Goal: Task Accomplishment & Management: Use online tool/utility

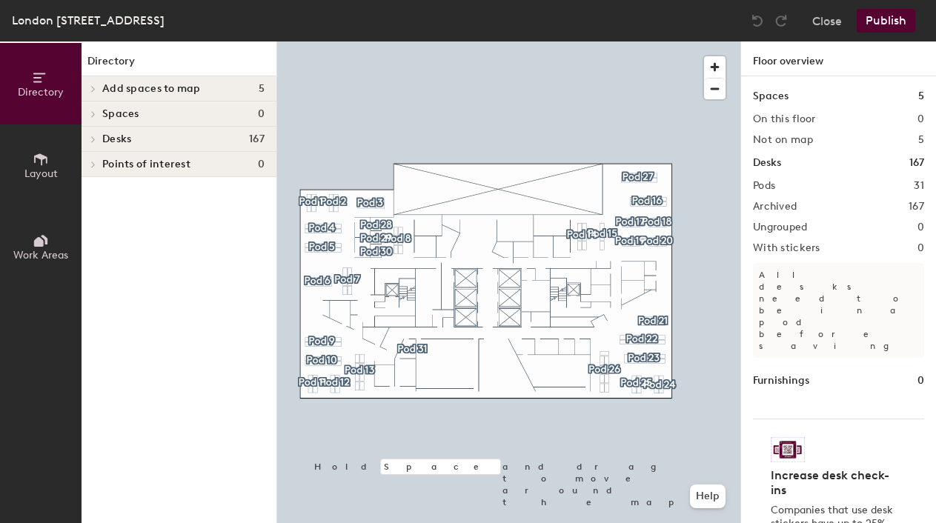
click at [216, 88] on h4 "Add spaces to map 5" at bounding box center [183, 89] width 162 height 12
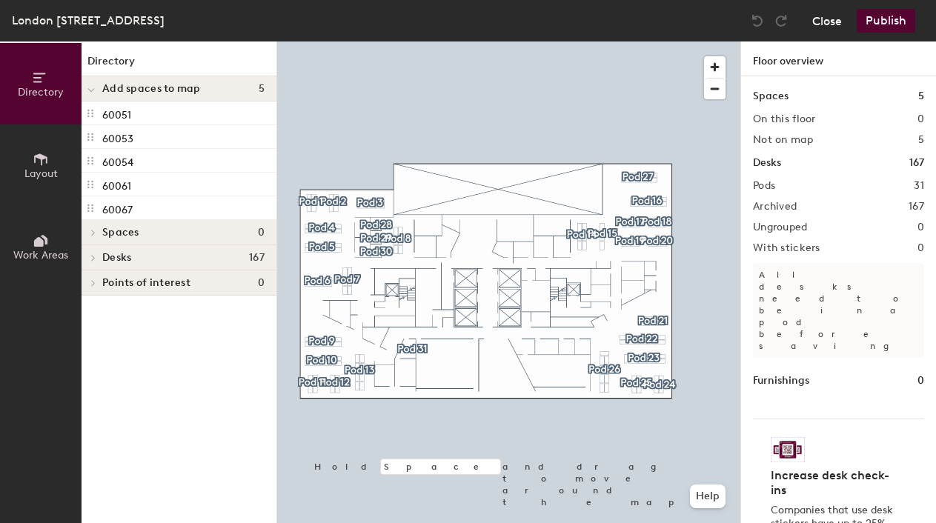
click at [825, 23] on button "Close" at bounding box center [827, 21] width 30 height 24
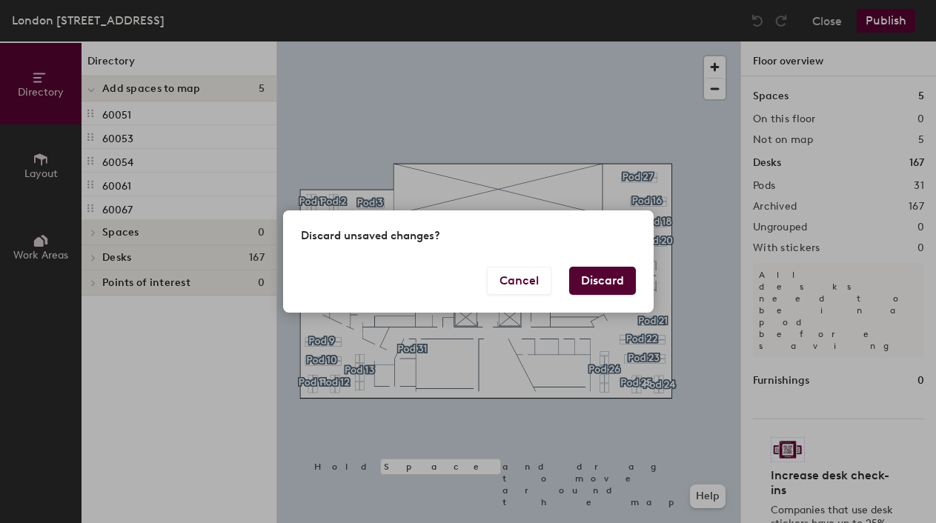
click at [594, 277] on button "Discard" at bounding box center [602, 281] width 67 height 28
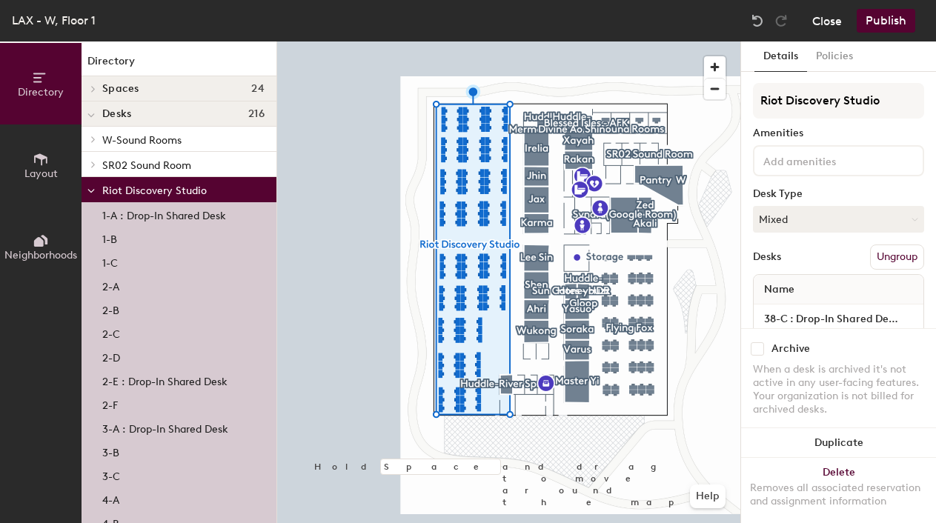
click at [824, 10] on button "Close" at bounding box center [827, 21] width 30 height 24
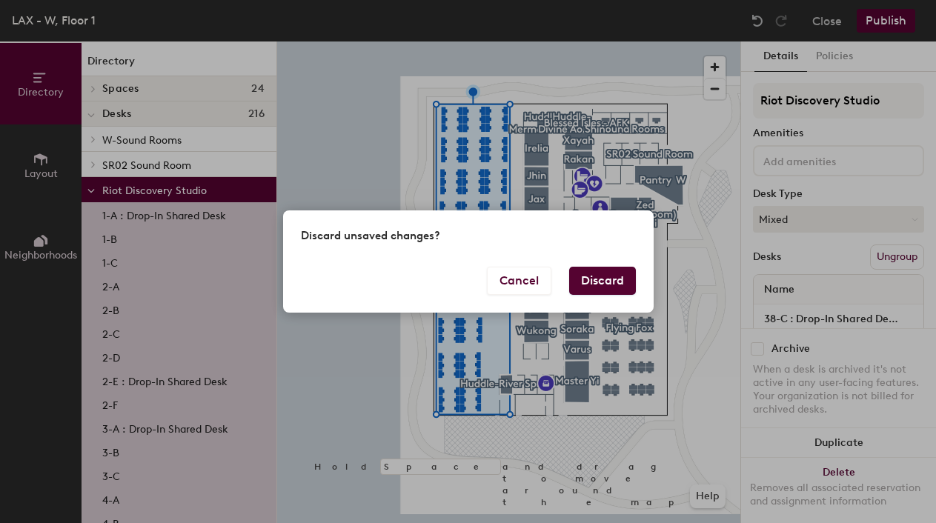
click at [588, 290] on button "Discard" at bounding box center [602, 281] width 67 height 28
